Goal: Task Accomplishment & Management: Complete application form

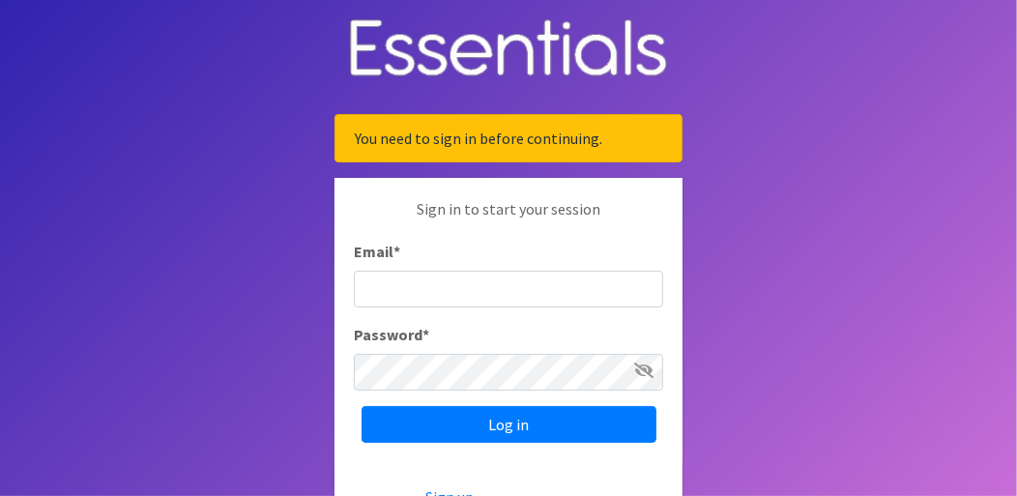
type input "[EMAIL_ADDRESS][DOMAIN_NAME]"
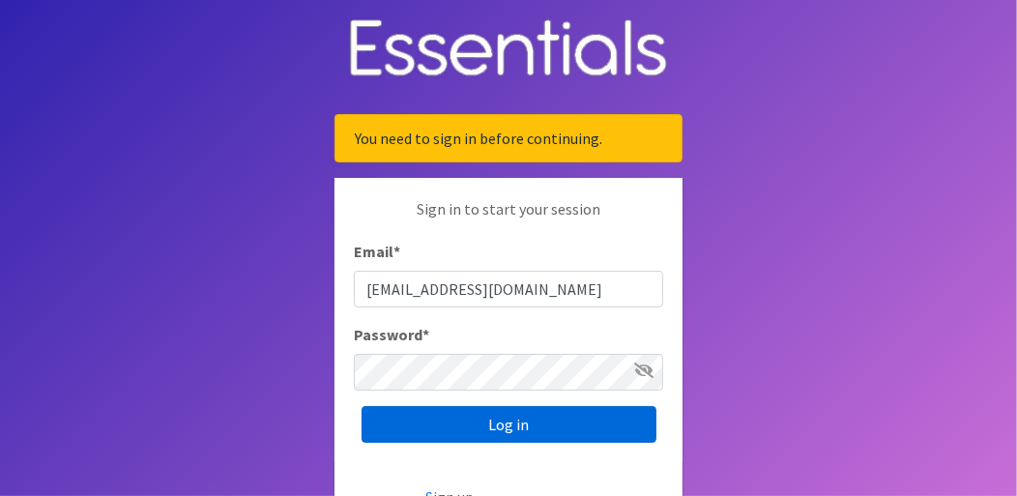
click at [477, 416] on input "Log in" at bounding box center [509, 424] width 295 height 37
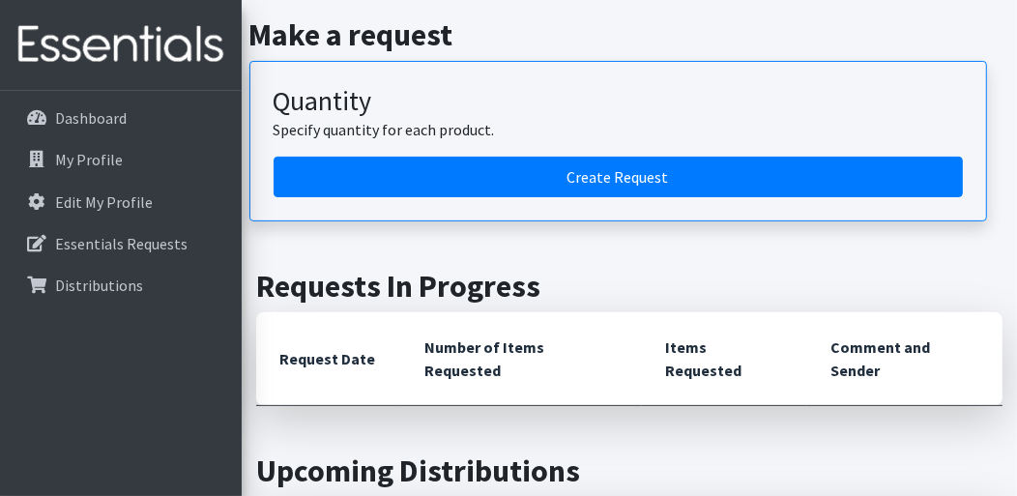
scroll to position [290, 0]
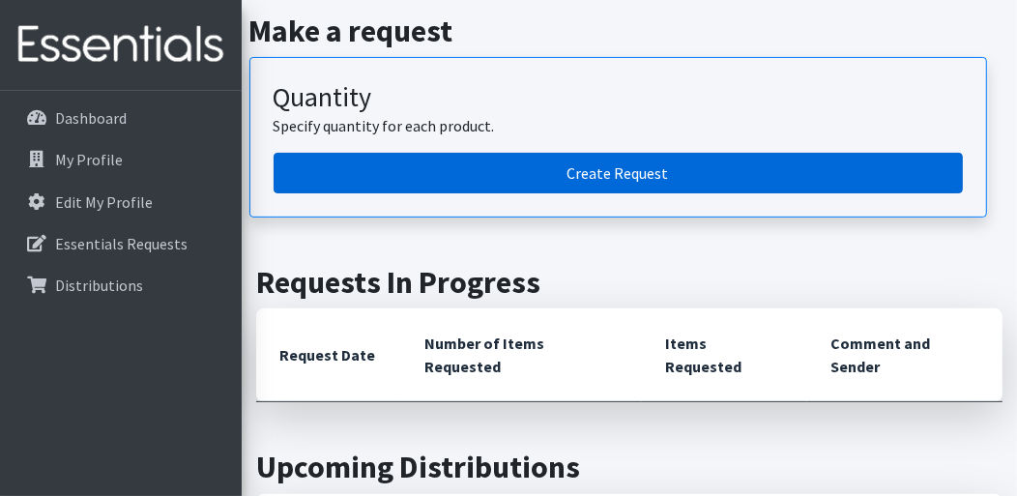
click at [608, 171] on link "Create Request" at bounding box center [618, 173] width 689 height 41
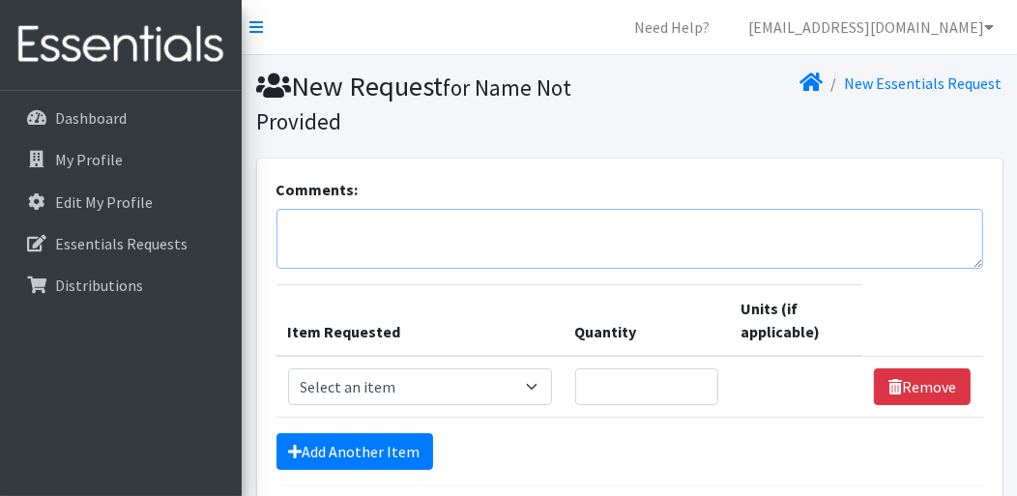
click at [332, 228] on textarea "Comments:" at bounding box center [629, 239] width 707 height 60
click at [377, 388] on select "Select an item # of Children this order will serve # of Individuals Living in H…" at bounding box center [420, 386] width 264 height 37
select select "6076"
click at [288, 368] on select "Select an item # of Children this order will serve # of Individuals Living in H…" at bounding box center [420, 386] width 264 height 37
click at [676, 378] on input "Quantity" at bounding box center [646, 386] width 143 height 37
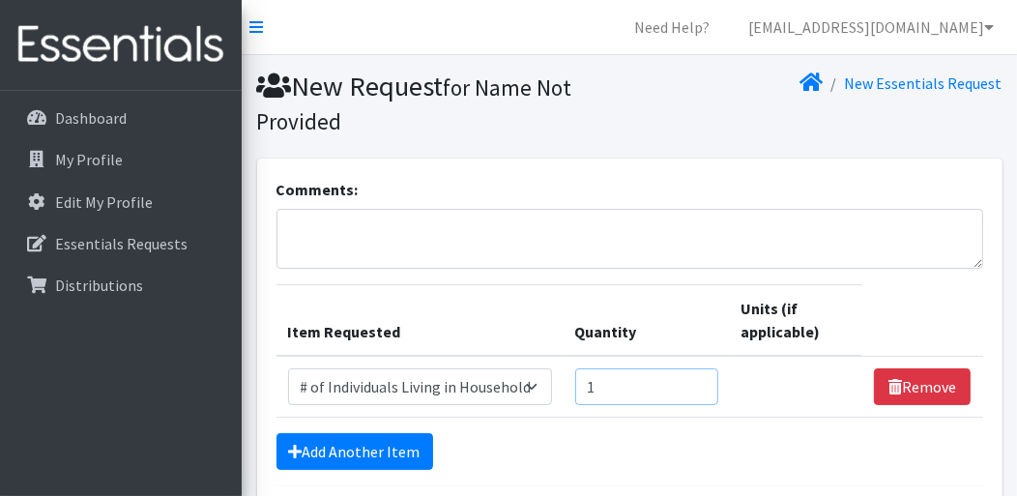
click at [701, 379] on input "1" at bounding box center [646, 386] width 143 height 37
click at [701, 379] on input "2" at bounding box center [646, 386] width 143 height 37
click at [701, 379] on input "3" at bounding box center [646, 386] width 143 height 37
click at [701, 379] on input "4" at bounding box center [646, 386] width 143 height 37
click at [701, 379] on input "5" at bounding box center [646, 386] width 143 height 37
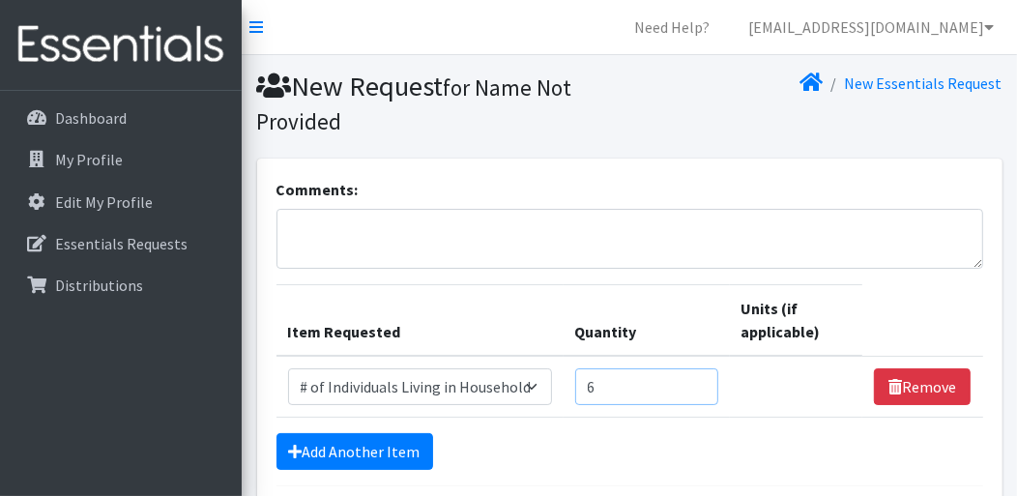
click at [700, 379] on input "6" at bounding box center [646, 386] width 143 height 37
click at [700, 379] on input "7" at bounding box center [646, 386] width 143 height 37
click at [700, 379] on input "8" at bounding box center [646, 386] width 143 height 37
click at [700, 379] on input "9" at bounding box center [646, 386] width 143 height 37
click at [700, 379] on input "10" at bounding box center [646, 386] width 143 height 37
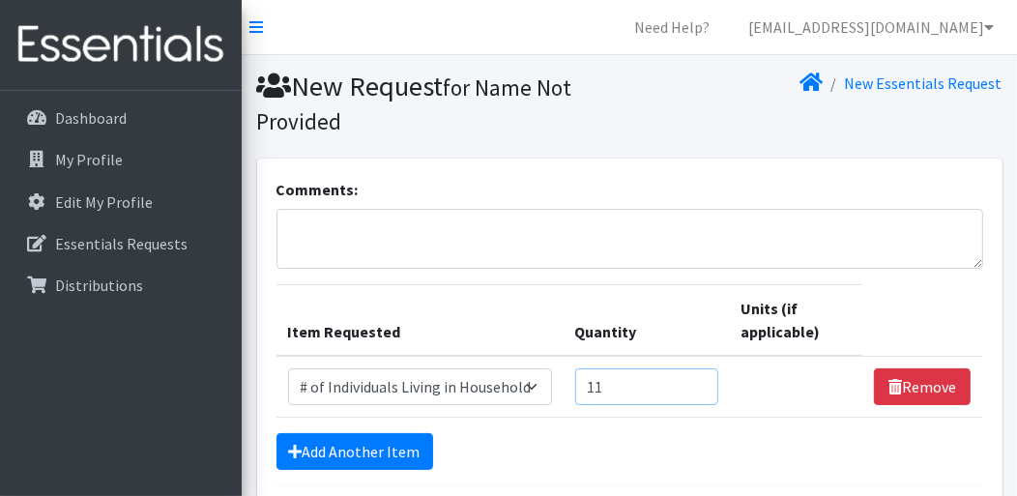
click at [700, 379] on input "11" at bounding box center [646, 386] width 143 height 37
click at [700, 379] on input "12" at bounding box center [646, 386] width 143 height 37
click at [700, 379] on input "13" at bounding box center [646, 386] width 143 height 37
click at [700, 379] on input "14" at bounding box center [646, 386] width 143 height 37
click at [700, 379] on input "15" at bounding box center [646, 386] width 143 height 37
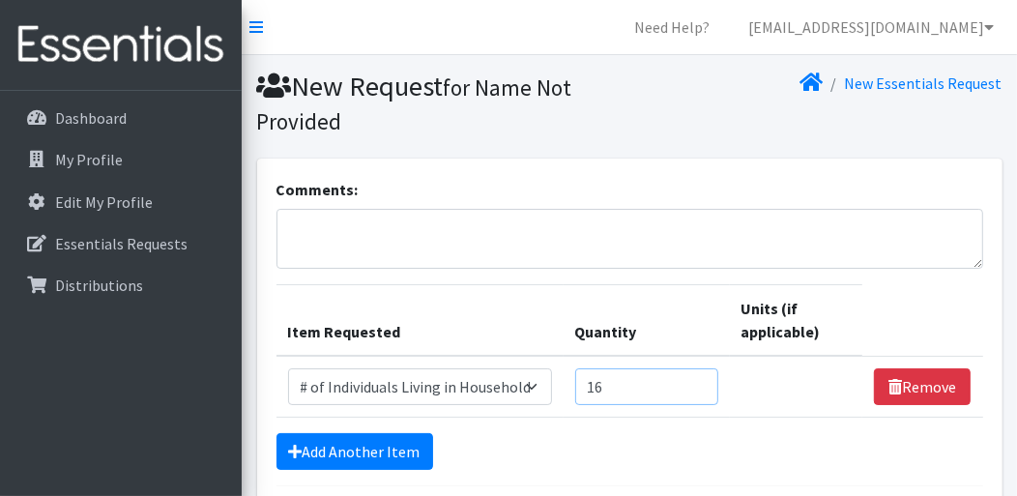
click at [700, 379] on input "16" at bounding box center [646, 386] width 143 height 37
click at [700, 379] on input "17" at bounding box center [646, 386] width 143 height 37
type input "18"
click at [697, 379] on input "18" at bounding box center [646, 386] width 143 height 37
click at [390, 436] on link "Add Another Item" at bounding box center [354, 451] width 157 height 37
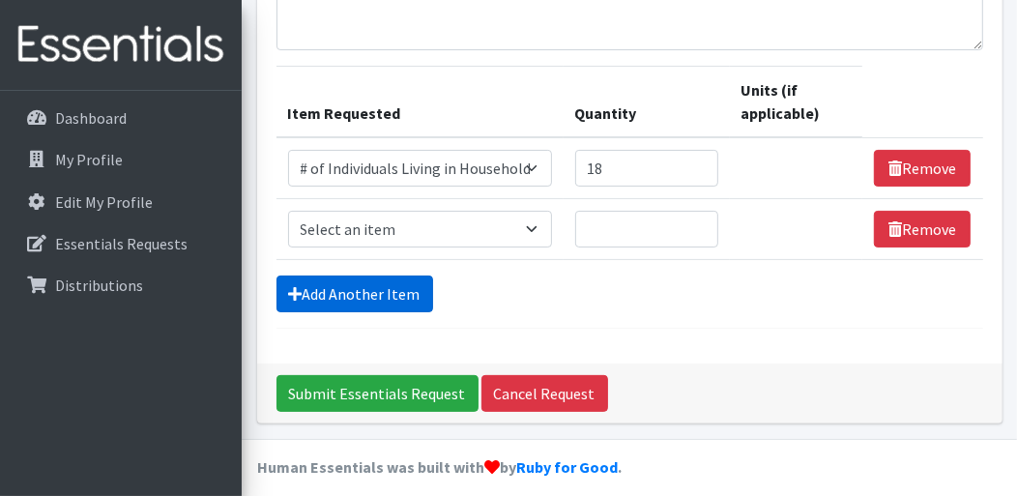
scroll to position [228, 0]
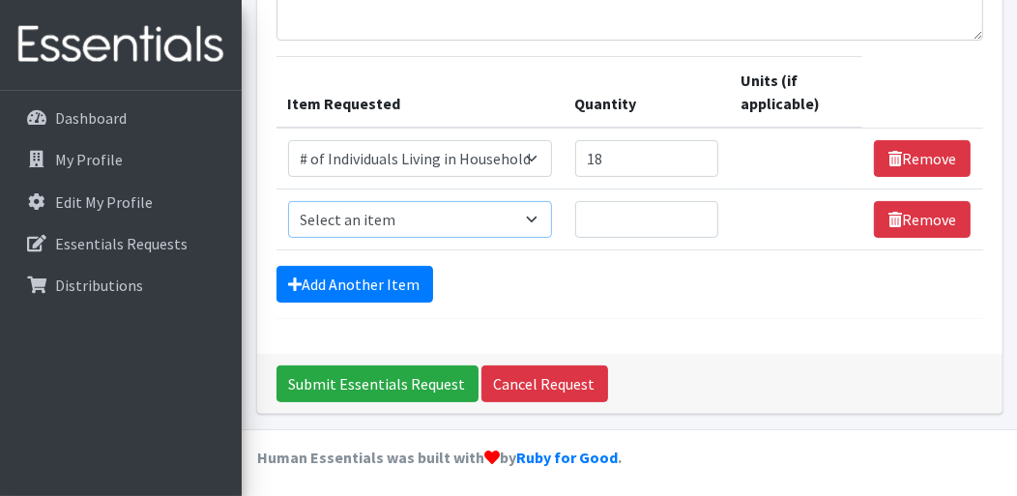
click at [543, 221] on select "Select an item # of Children this order will serve # of Individuals Living in H…" at bounding box center [420, 219] width 264 height 37
select select "13431"
click at [288, 201] on select "Select an item # of Children this order will serve # of Individuals Living in H…" at bounding box center [420, 219] width 264 height 37
click at [699, 211] on input "1" at bounding box center [646, 219] width 143 height 37
click at [699, 211] on input "2" at bounding box center [646, 219] width 143 height 37
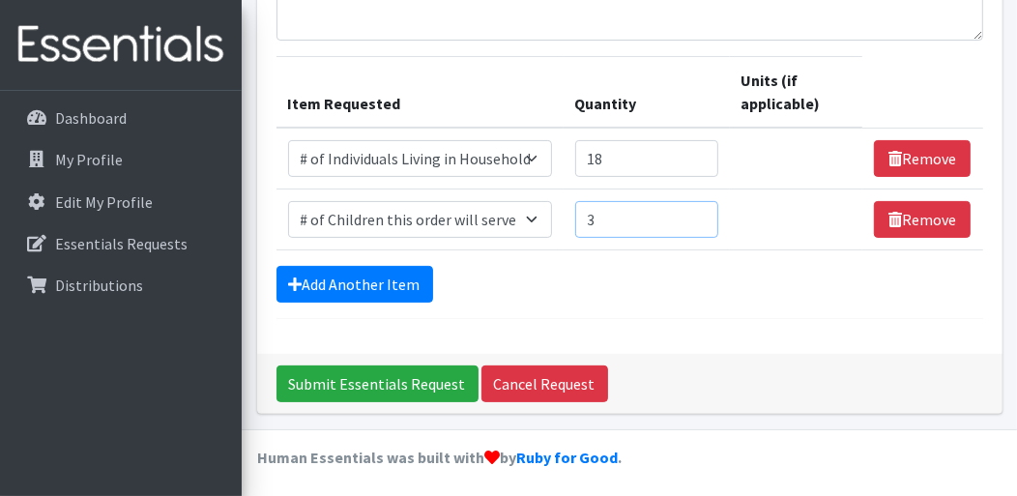
click at [699, 211] on input "3" at bounding box center [646, 219] width 143 height 37
type input "4"
click at [699, 210] on input "4" at bounding box center [646, 219] width 143 height 37
click at [358, 284] on link "Add Another Item" at bounding box center [354, 284] width 157 height 37
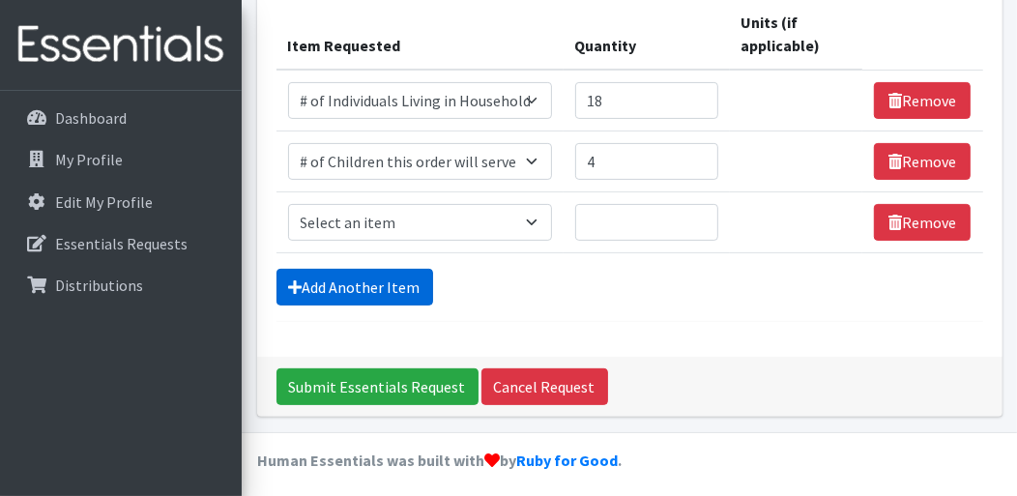
scroll to position [289, 0]
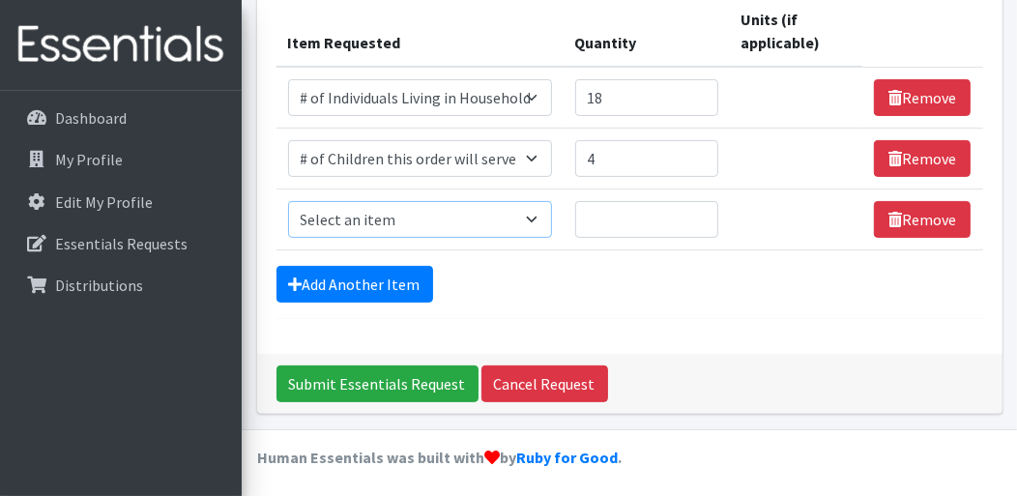
click at [541, 216] on select "Select an item # of Children this order will serve # of Individuals Living in H…" at bounding box center [420, 219] width 264 height 37
select select "5753"
click at [288, 201] on select "Select an item # of Children this order will serve # of Individuals Living in H…" at bounding box center [420, 219] width 264 height 37
click at [699, 212] on input "1" at bounding box center [646, 219] width 143 height 37
click at [699, 212] on input "2" at bounding box center [646, 219] width 143 height 37
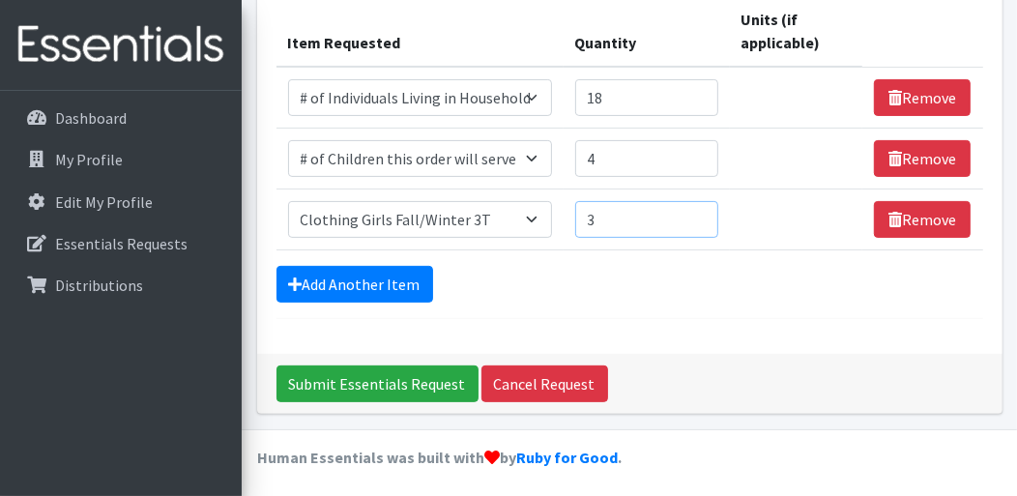
click at [699, 212] on input "3" at bounding box center [646, 219] width 143 height 37
click at [699, 212] on input "4" at bounding box center [646, 219] width 143 height 37
click at [698, 211] on input "5" at bounding box center [646, 219] width 143 height 37
click at [700, 222] on input "4" at bounding box center [646, 219] width 143 height 37
click at [694, 206] on input "4" at bounding box center [646, 219] width 143 height 37
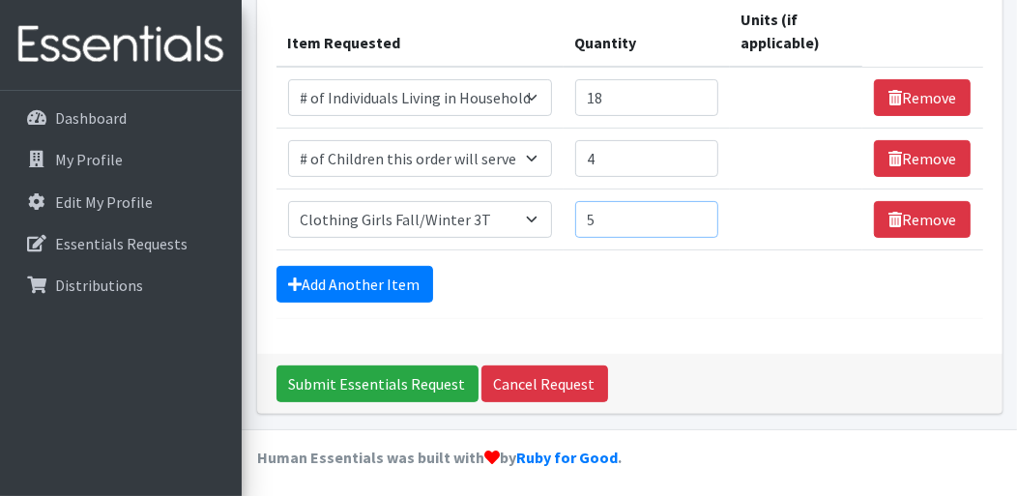
click at [700, 214] on input "5" at bounding box center [646, 219] width 143 height 37
click at [700, 214] on input "6" at bounding box center [646, 219] width 143 height 37
type input "5"
click at [700, 218] on input "5" at bounding box center [646, 219] width 143 height 37
click at [340, 283] on link "Add Another Item" at bounding box center [354, 284] width 157 height 37
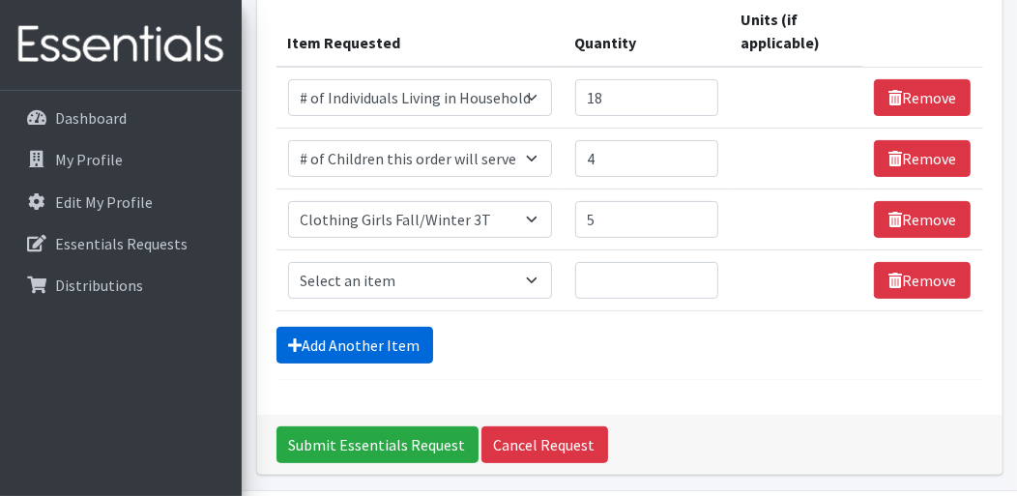
scroll to position [350, 0]
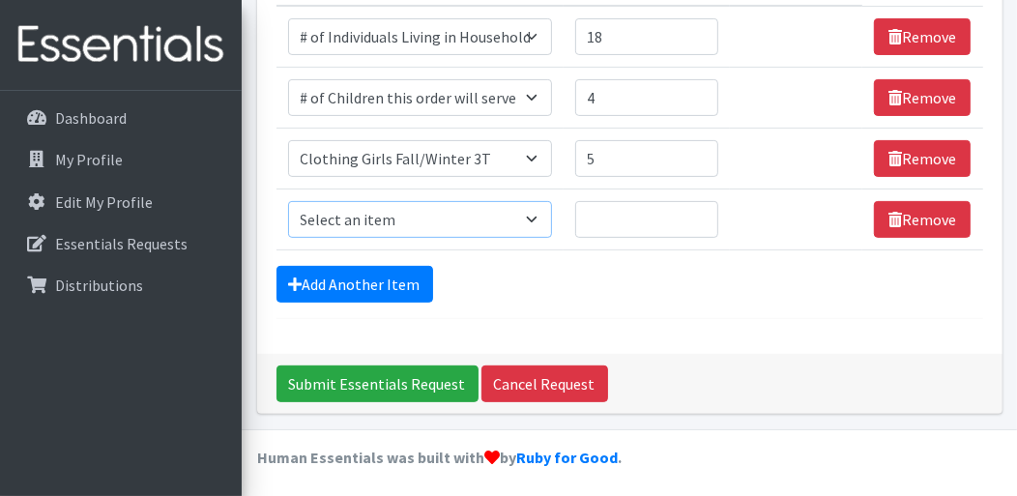
click at [537, 215] on select "Select an item # of Children this order will serve # of Individuals Living in H…" at bounding box center [420, 219] width 264 height 37
click at [770, 300] on form "Comments: Item Requested Quantity Units (if applicable) Item Requested Select a…" at bounding box center [629, 73] width 707 height 491
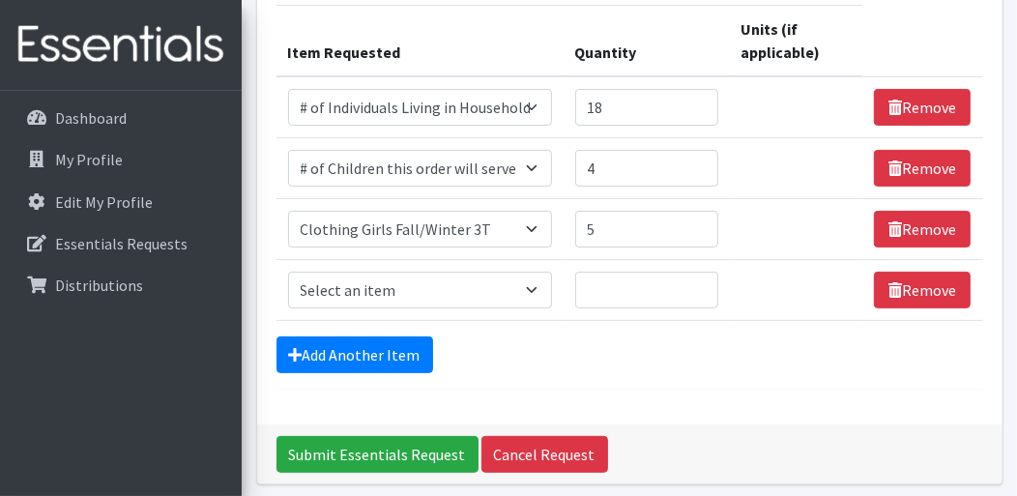
scroll to position [253, 0]
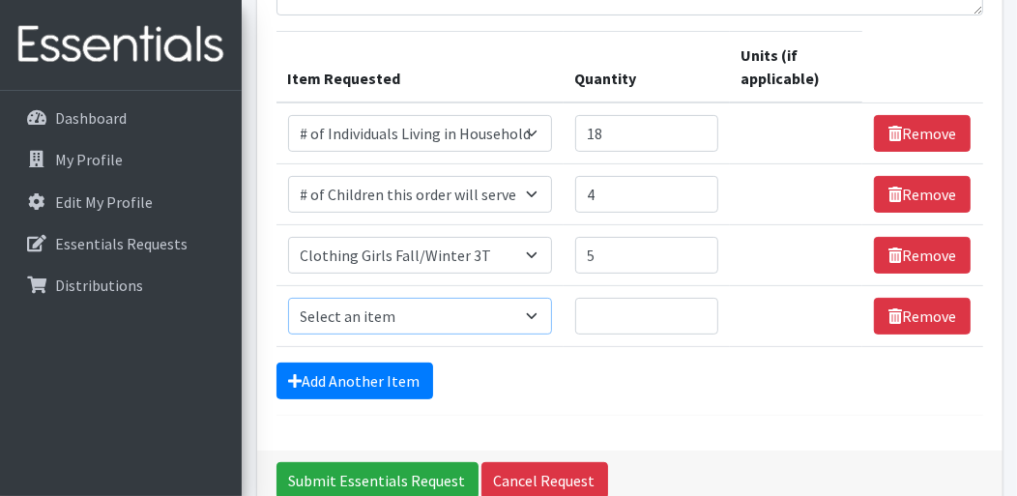
click at [537, 313] on select "Select an item # of Children this order will serve # of Individuals Living in H…" at bounding box center [420, 316] width 264 height 37
click at [577, 379] on div "Add Another Item" at bounding box center [629, 381] width 707 height 37
